Goal: Information Seeking & Learning: Learn about a topic

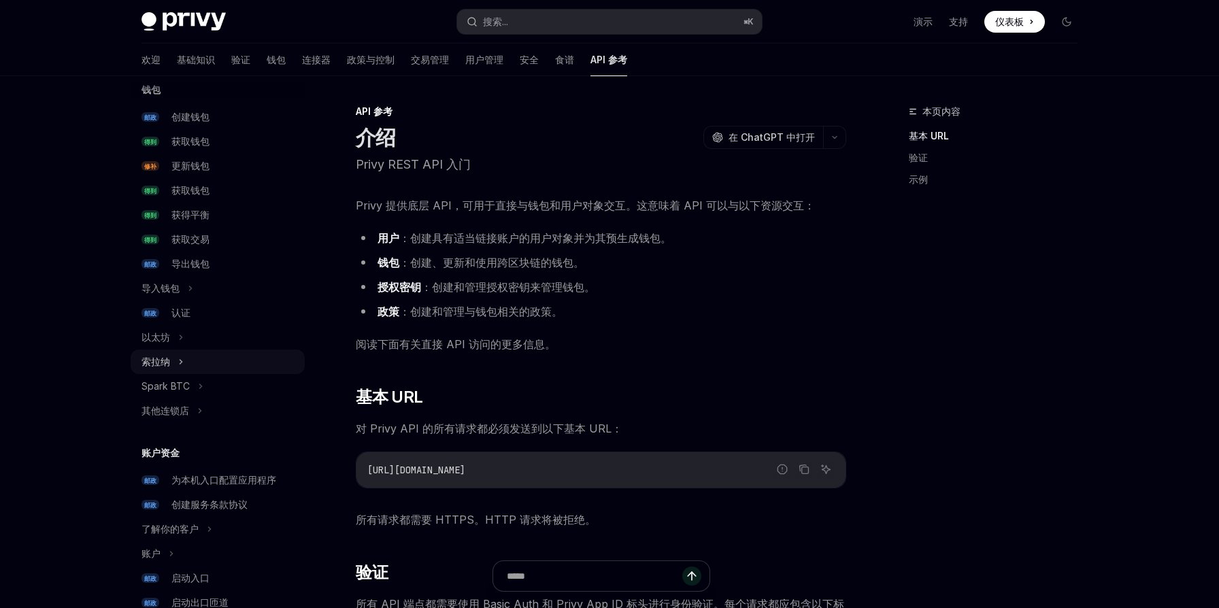
scroll to position [146, 0]
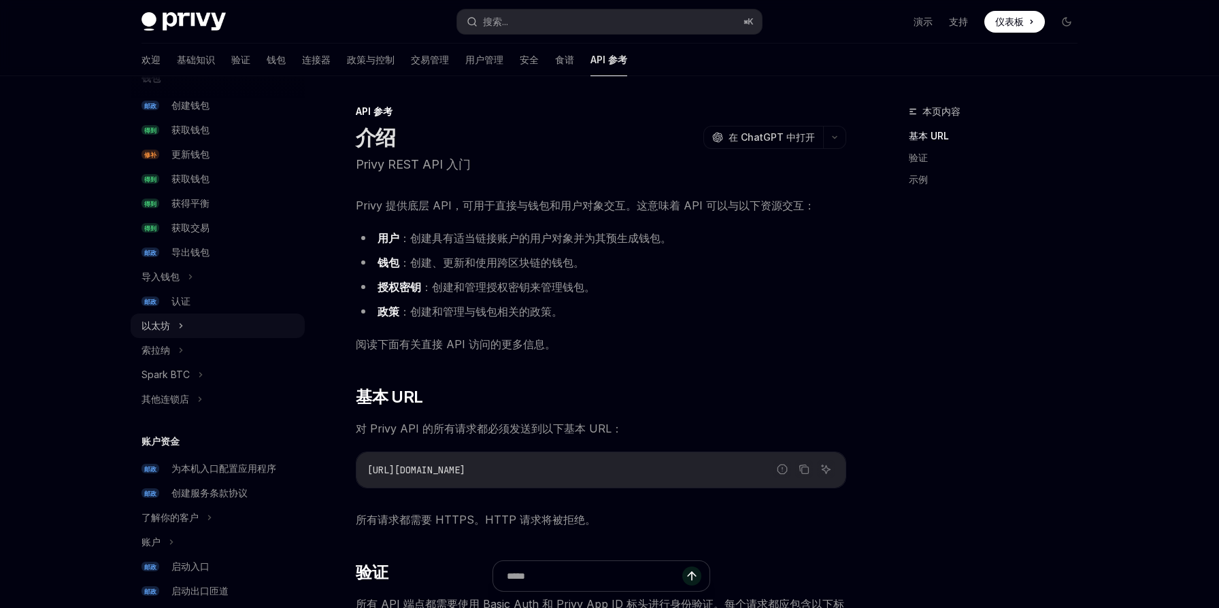
click at [192, 324] on button "以太坊" at bounding box center [218, 326] width 174 height 24
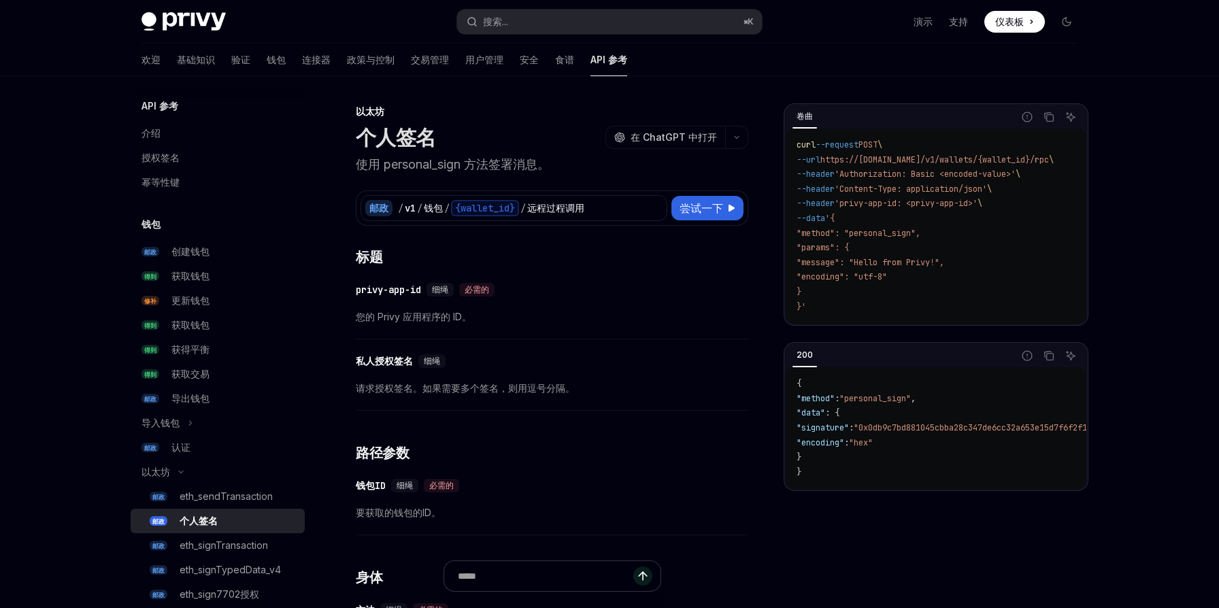
scroll to position [126, 0]
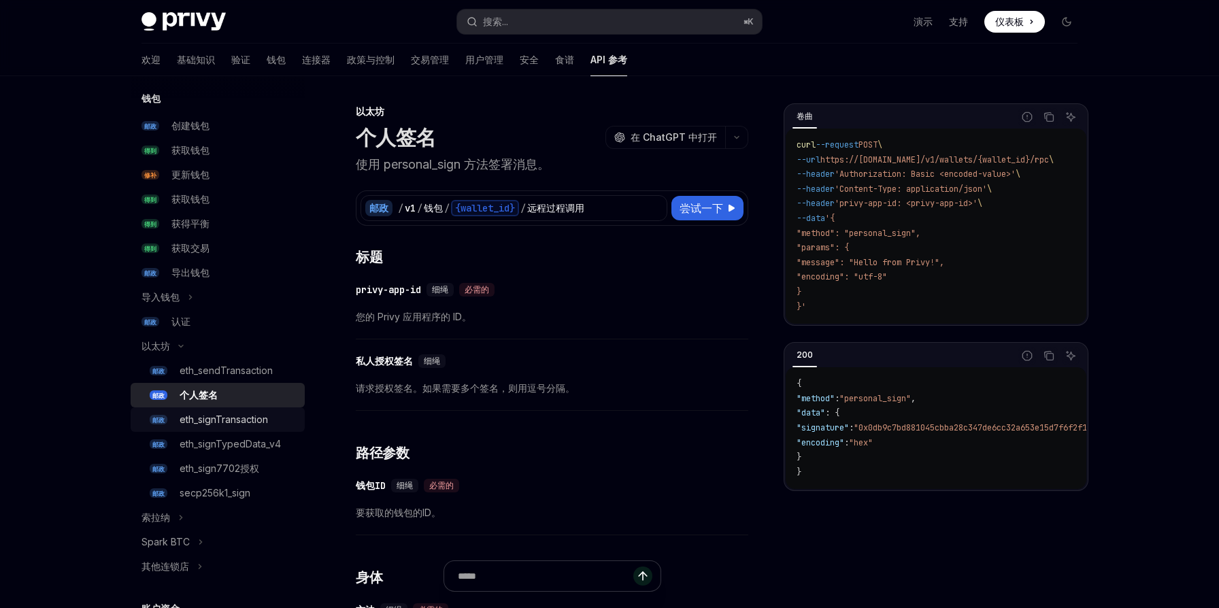
click at [239, 420] on font "eth_signTransaction" at bounding box center [224, 420] width 88 height 12
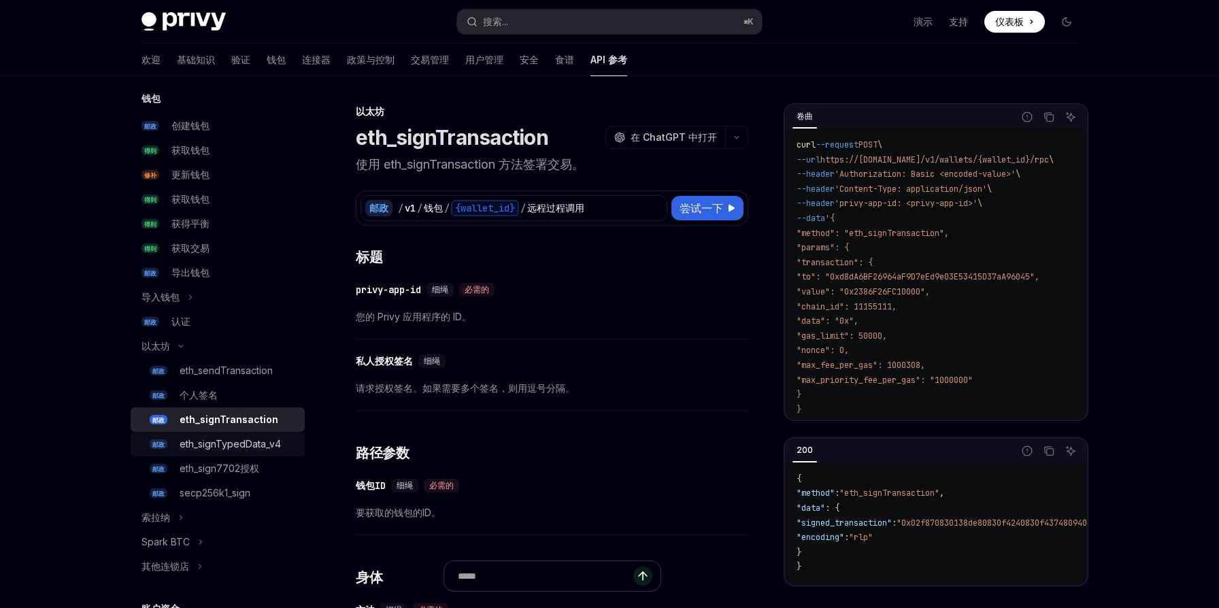
click at [235, 445] on font "eth_signTypedData_v4" at bounding box center [230, 444] width 101 height 12
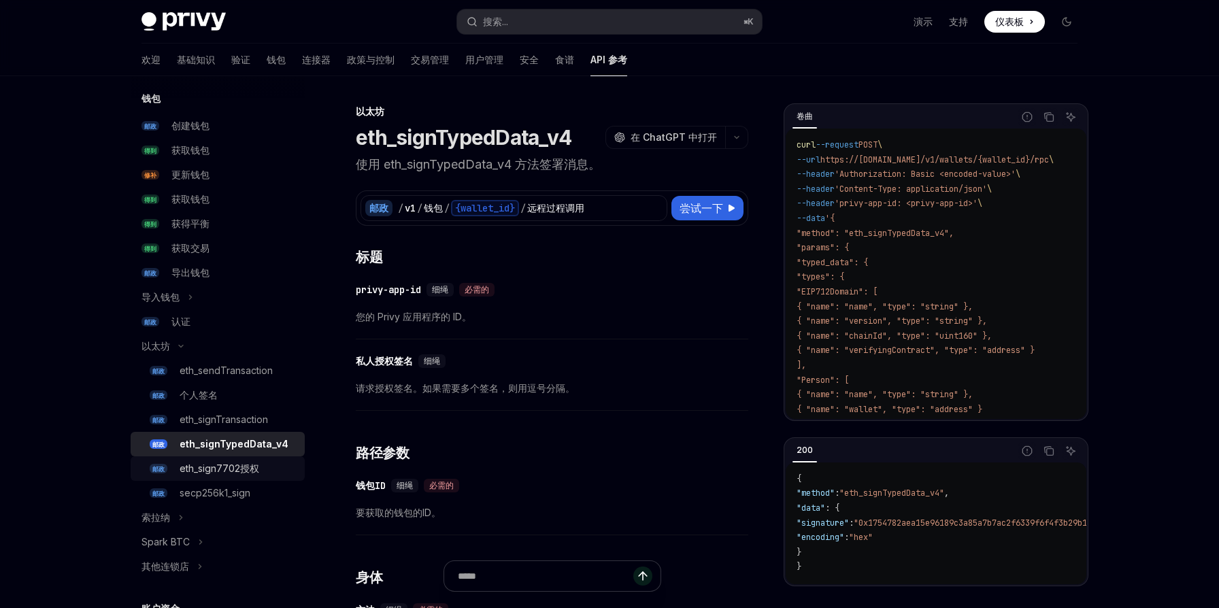
click at [232, 462] on font "eth_sign7702授权" at bounding box center [220, 468] width 80 height 12
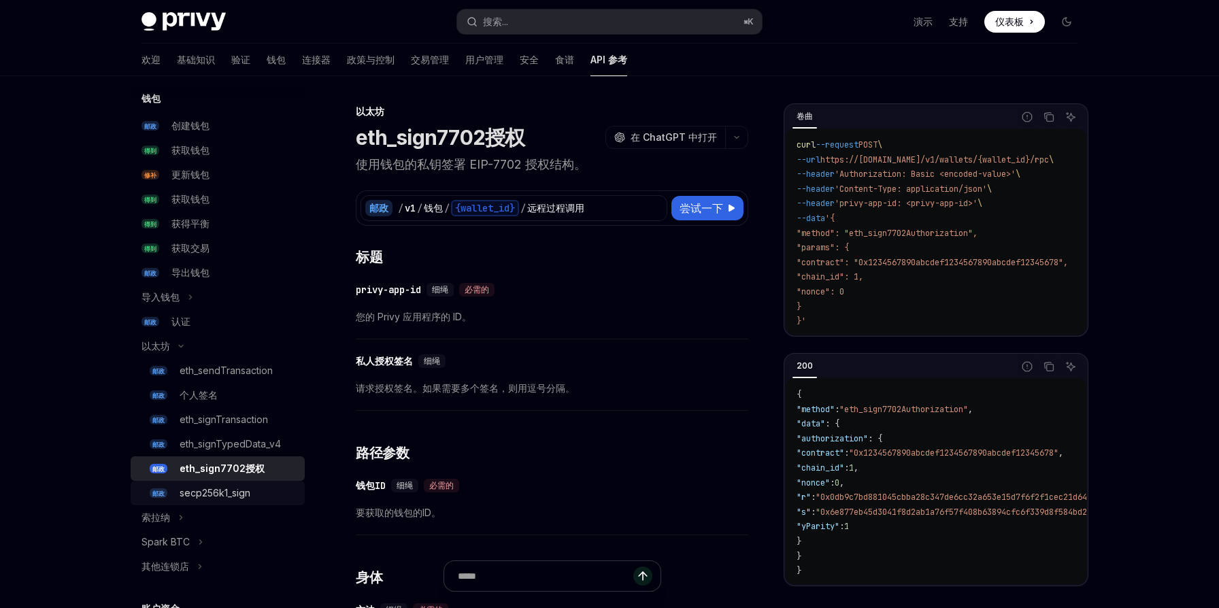
click at [227, 490] on font "secp256k1_sign" at bounding box center [215, 493] width 71 height 12
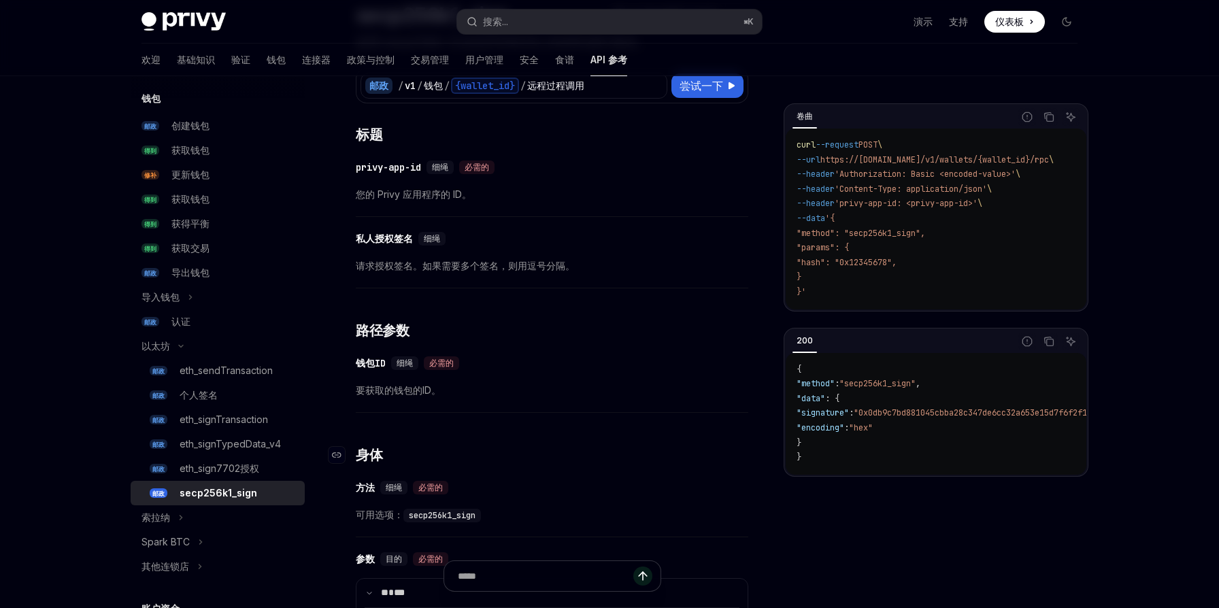
scroll to position [139, 0]
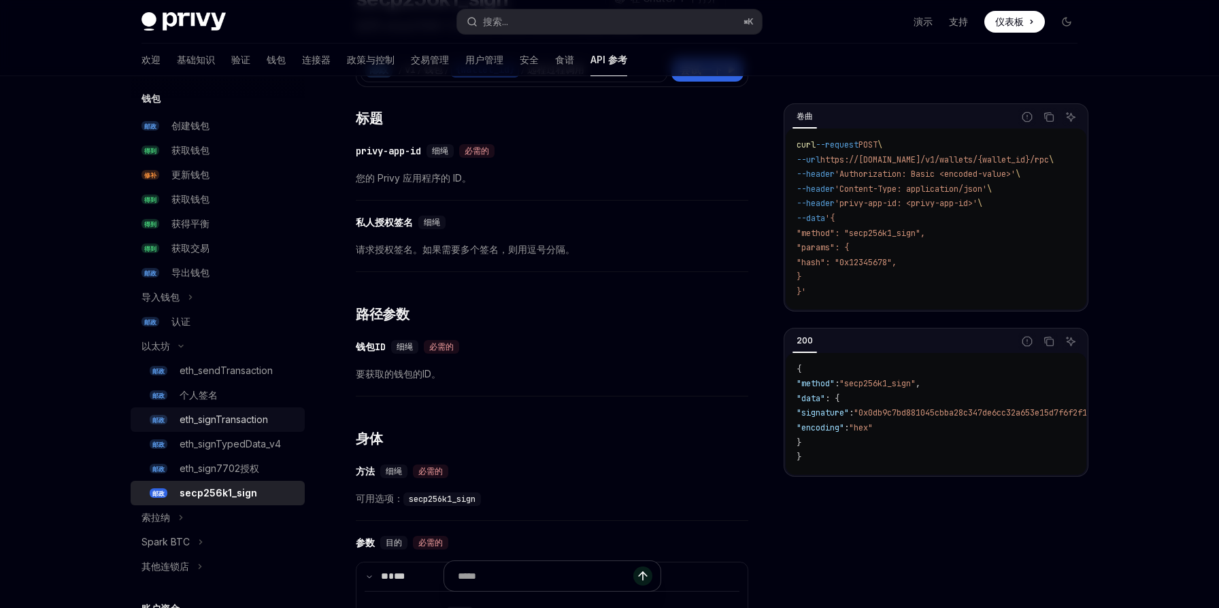
click at [231, 422] on font "eth_signTransaction" at bounding box center [224, 420] width 88 height 12
type textarea "*"
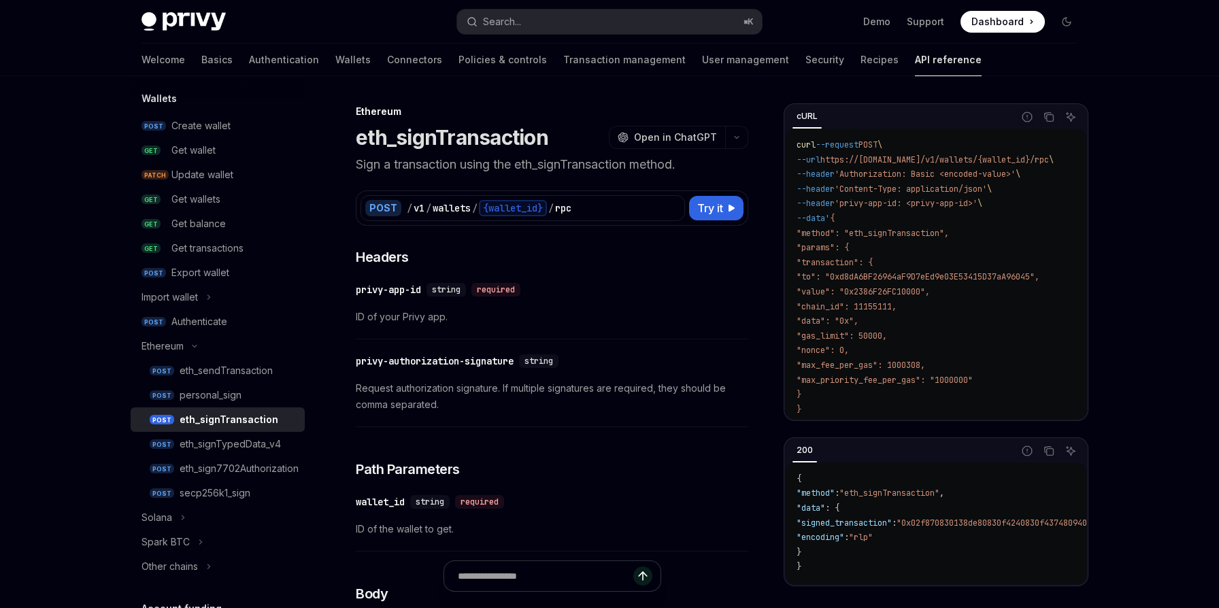
click at [666, 301] on div "​ privy-app-id string required ID of your Privy app." at bounding box center [552, 307] width 392 height 65
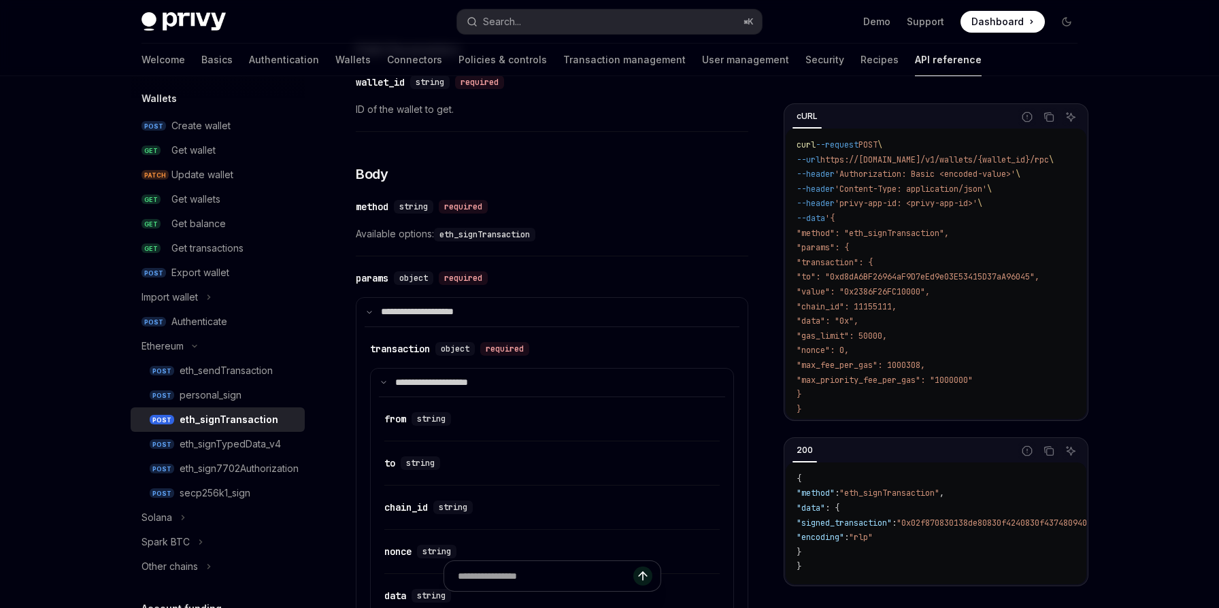
scroll to position [427, 0]
